Goal: Obtain resource: Download file/media

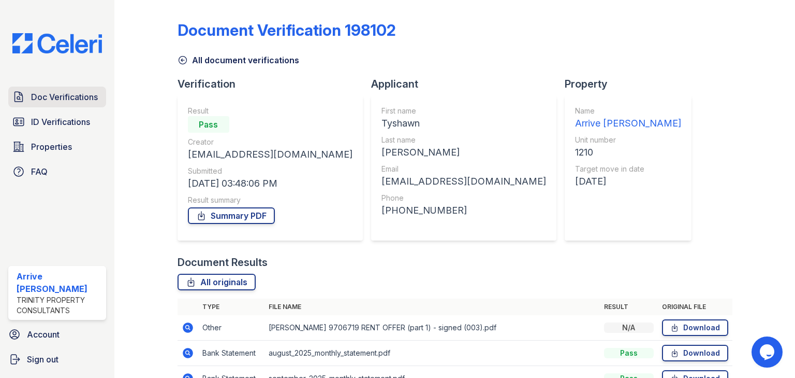
click at [91, 99] on span "Doc Verifications" at bounding box center [64, 97] width 67 height 12
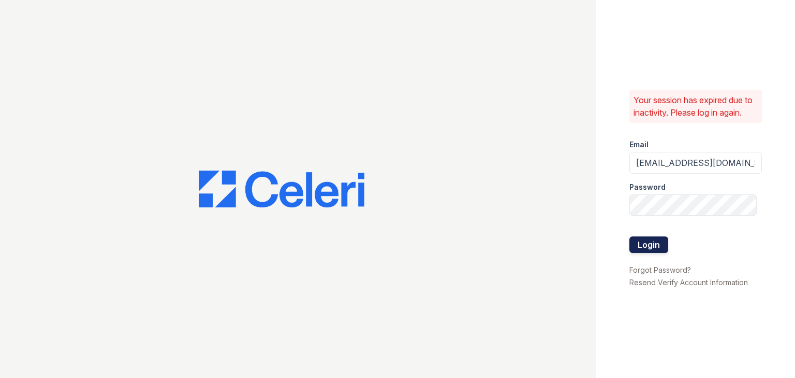
click at [658, 240] on button "Login" at bounding box center [649, 244] width 39 height 17
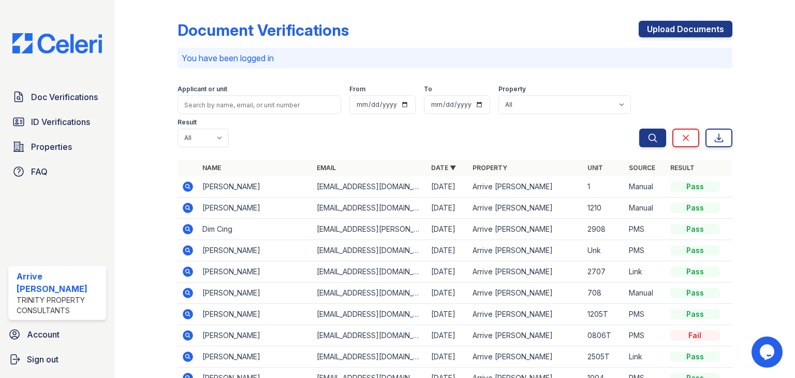
click at [193, 180] on icon at bounding box center [188, 186] width 12 height 12
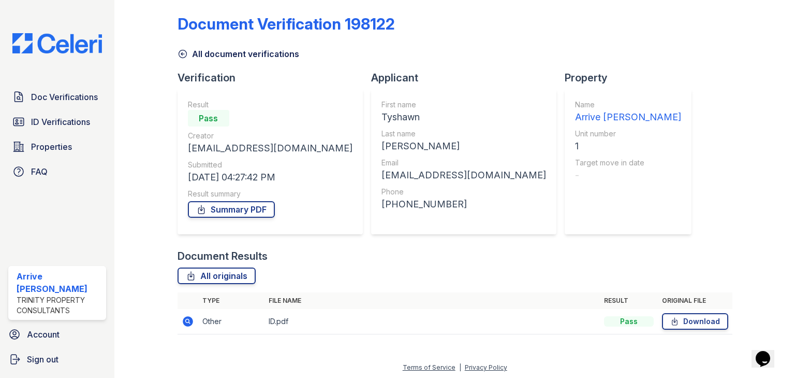
scroll to position [8, 0]
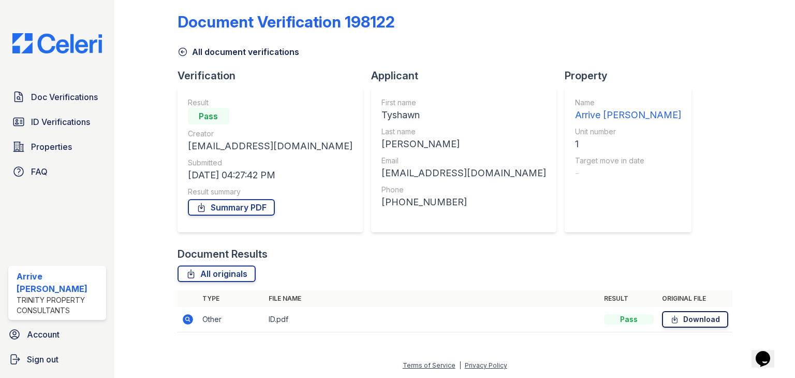
click at [678, 317] on link "Download" at bounding box center [695, 319] width 66 height 17
